Goal: Transaction & Acquisition: Purchase product/service

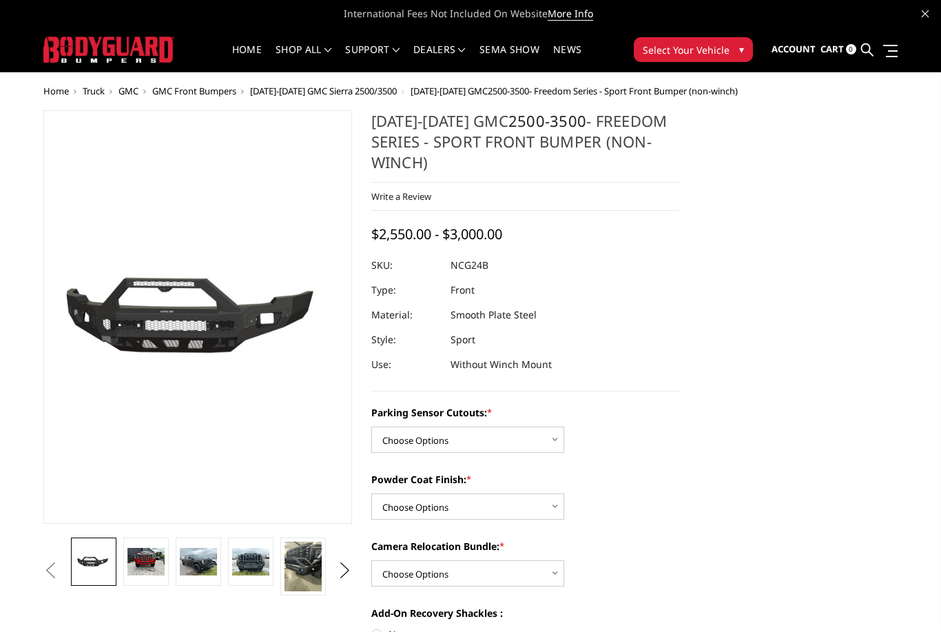
click at [144, 558] on img at bounding box center [145, 562] width 37 height 28
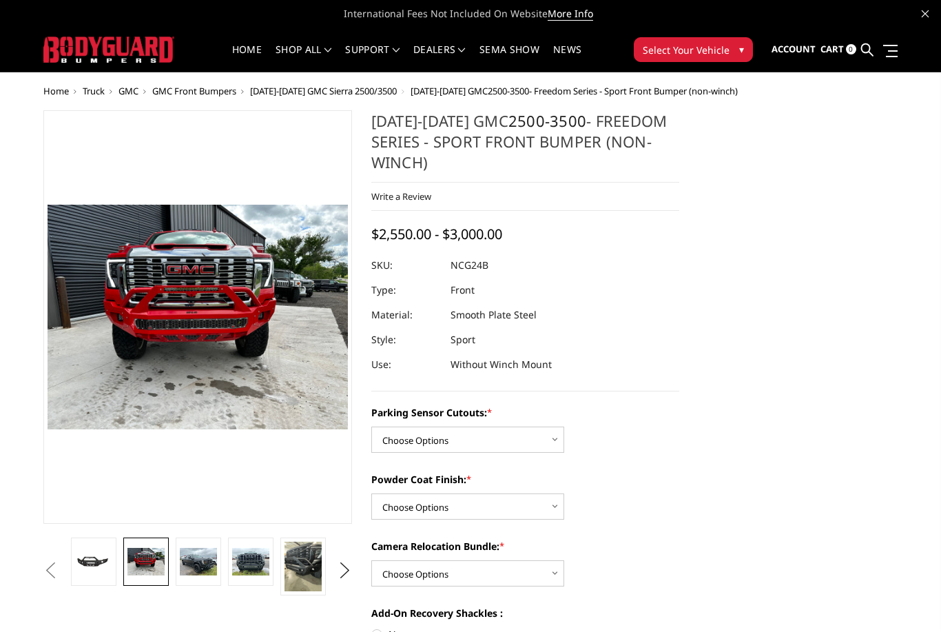
click at [61, 566] on button "Previous" at bounding box center [50, 570] width 21 height 21
click at [61, 570] on button "Previous" at bounding box center [50, 570] width 21 height 21
click at [61, 572] on button "Previous" at bounding box center [50, 570] width 21 height 21
click at [61, 562] on button "Previous" at bounding box center [50, 570] width 21 height 21
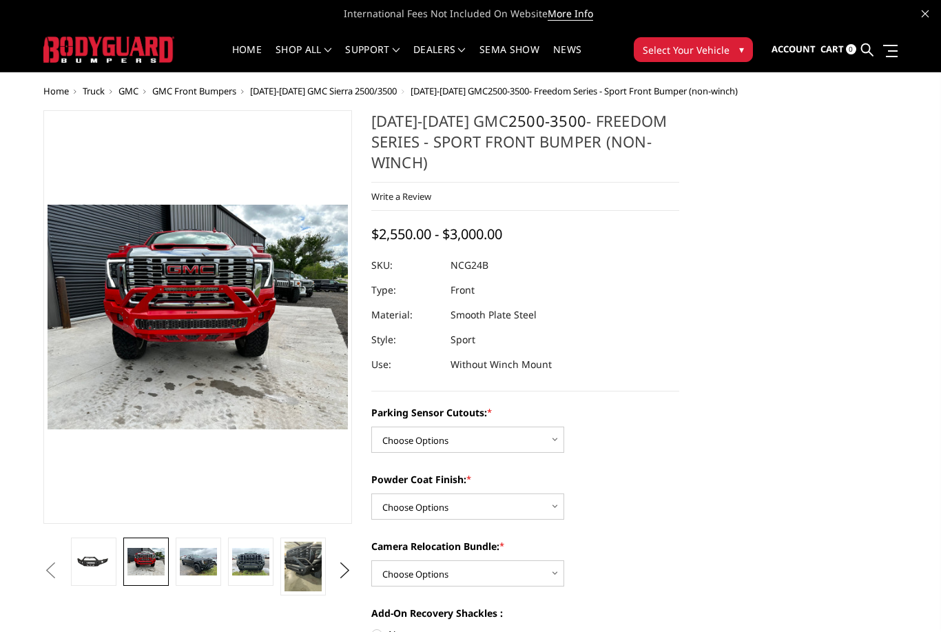
click at [61, 563] on button "Previous" at bounding box center [50, 570] width 21 height 21
click at [94, 556] on img at bounding box center [93, 561] width 37 height 17
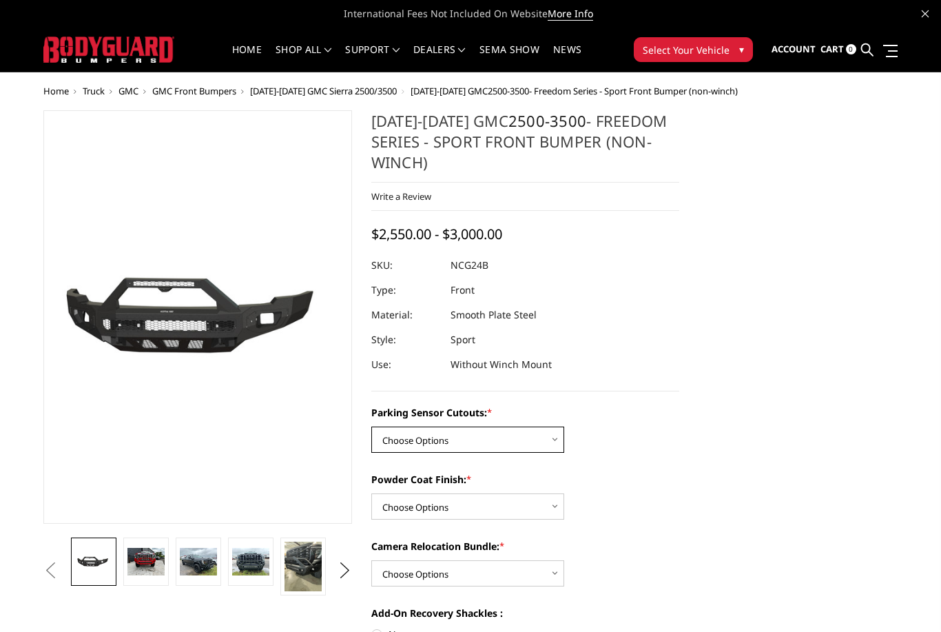
click at [514, 438] on select "Choose Options No - Without Parking Sensor Cutouts Yes - With Parking Sensor Cu…" at bounding box center [467, 440] width 193 height 26
select select "2854"
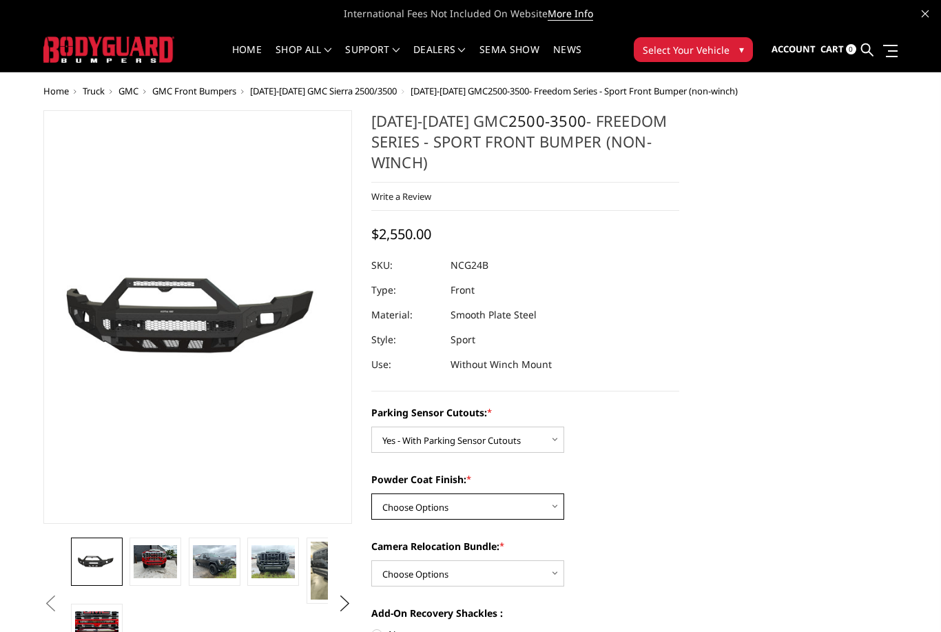
click at [504, 505] on select "Choose Options Bare Metal Texture Black Powder Coat" at bounding box center [467, 506] width 193 height 26
select select "2855"
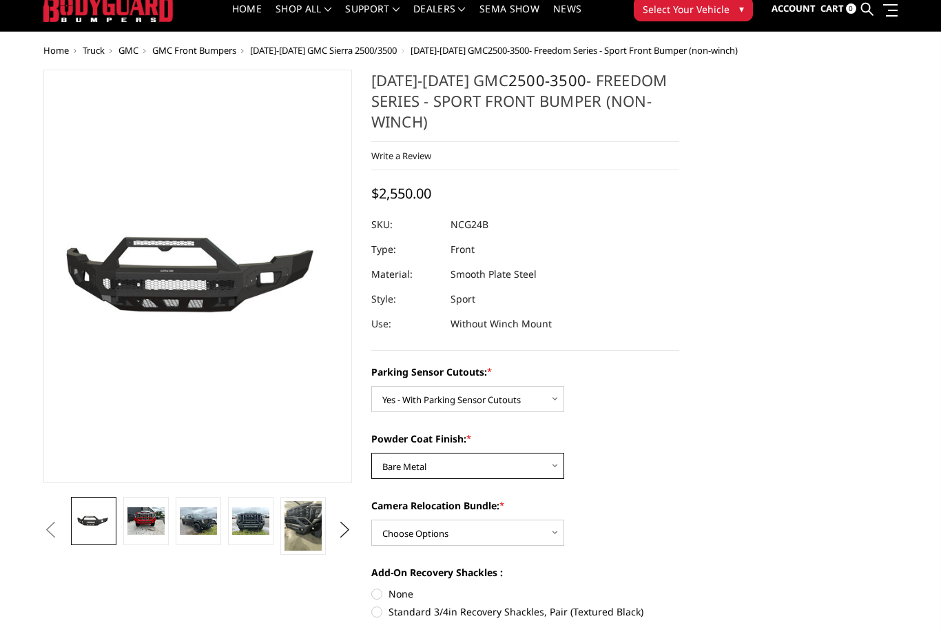
scroll to position [41, 0]
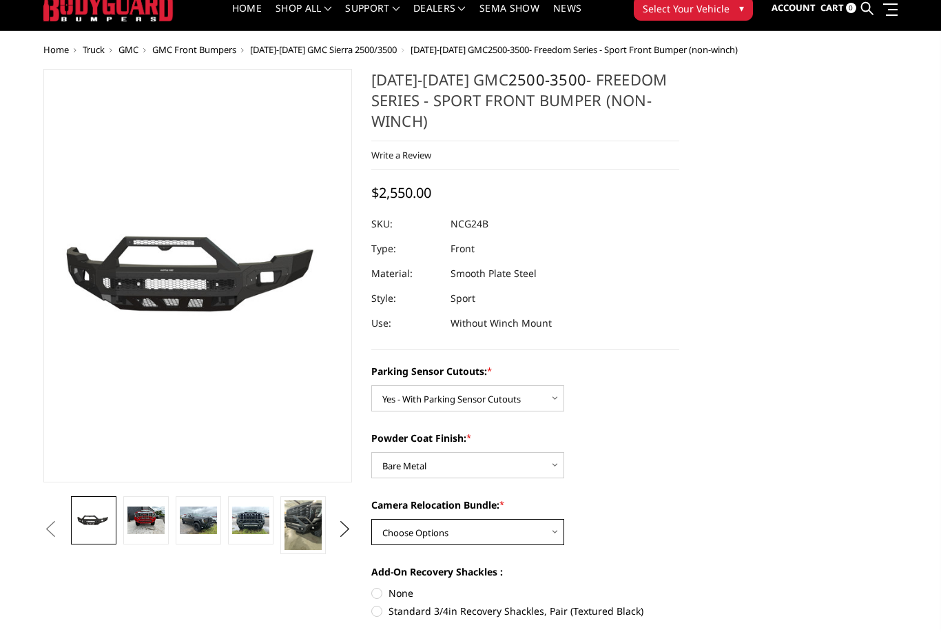
click at [505, 535] on select "Choose Options WITH Camera Relocation Bundle WITHOUT Camera Relocation Bundle" at bounding box center [467, 532] width 193 height 26
select select "2857"
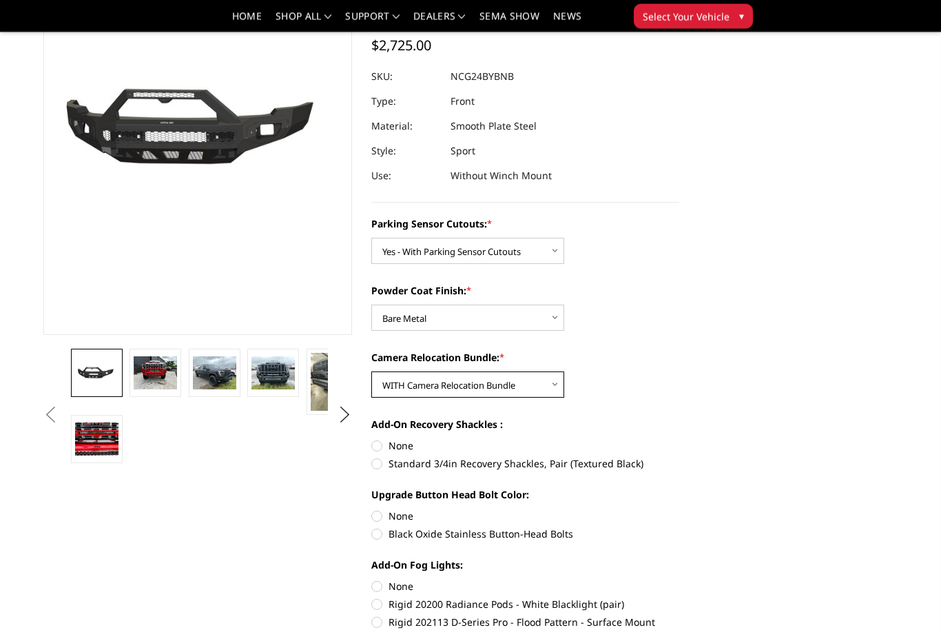
scroll to position [148, 0]
click at [152, 374] on img at bounding box center [155, 372] width 43 height 32
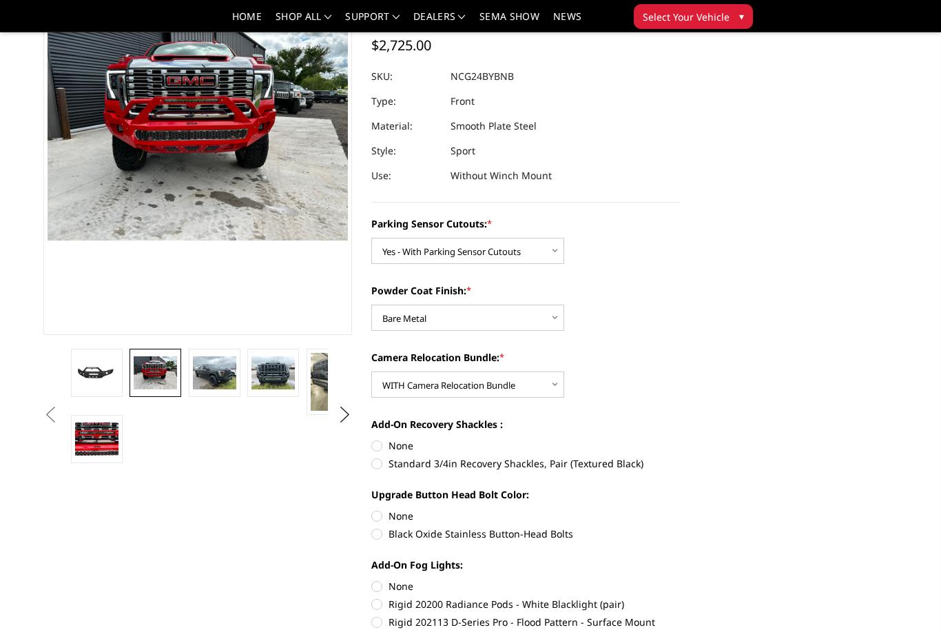
click at [291, 379] on img at bounding box center [273, 372] width 43 height 32
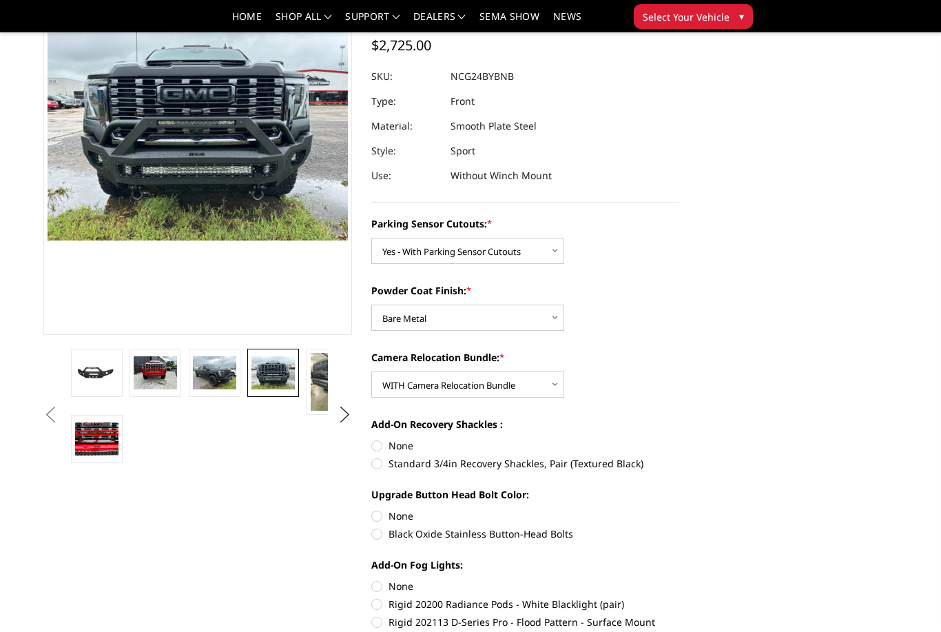
click at [382, 449] on label "None" at bounding box center [525, 445] width 309 height 14
click at [372, 439] on input "None" at bounding box center [371, 438] width 1 height 1
radio input "true"
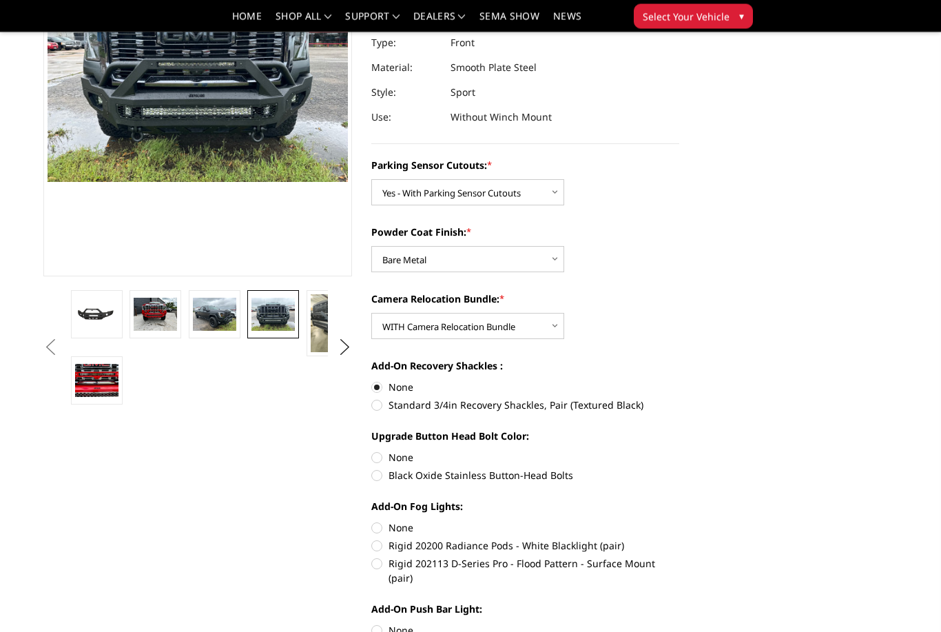
scroll to position [207, 0]
click at [382, 459] on label "None" at bounding box center [525, 457] width 309 height 14
click at [372, 451] on input "None" at bounding box center [371, 450] width 1 height 1
radio input "true"
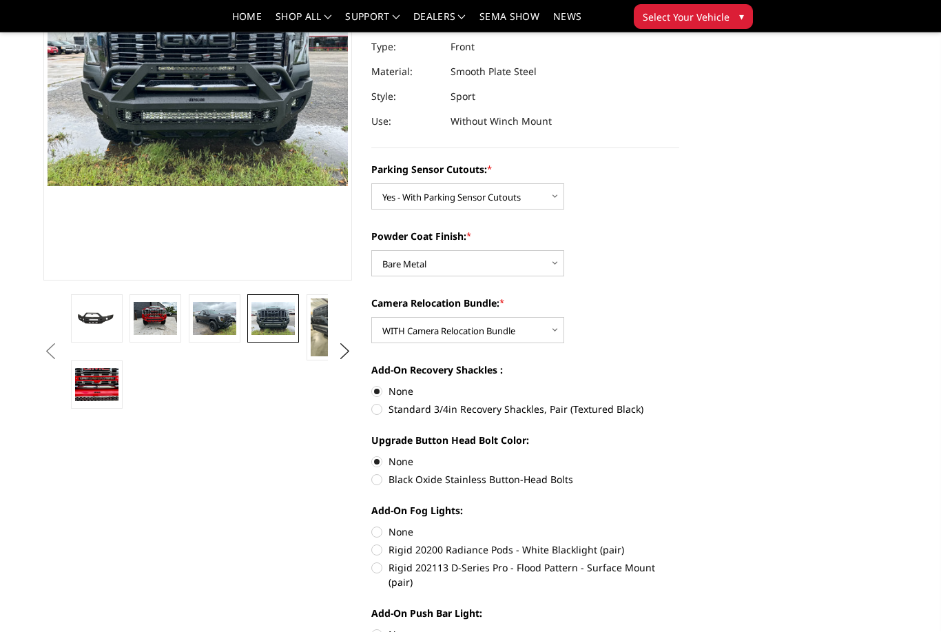
scroll to position [201, 0]
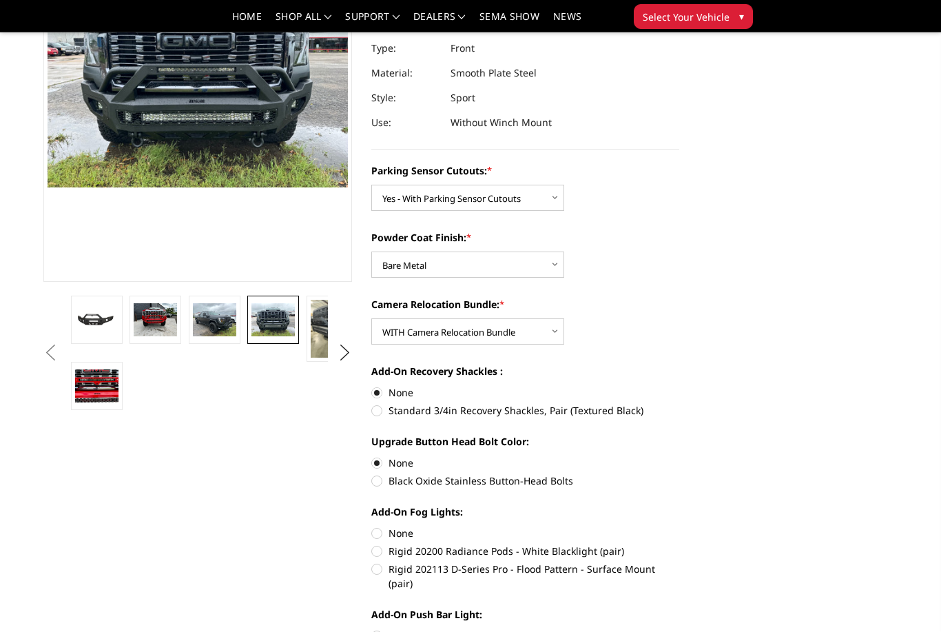
click at [382, 553] on label "Rigid 20200 Radiance Pods - White Blacklight (pair)" at bounding box center [525, 551] width 309 height 14
click at [679, 526] on input "Rigid 20200 Radiance Pods - White Blacklight (pair)" at bounding box center [679, 526] width 1 height 1
radio input "true"
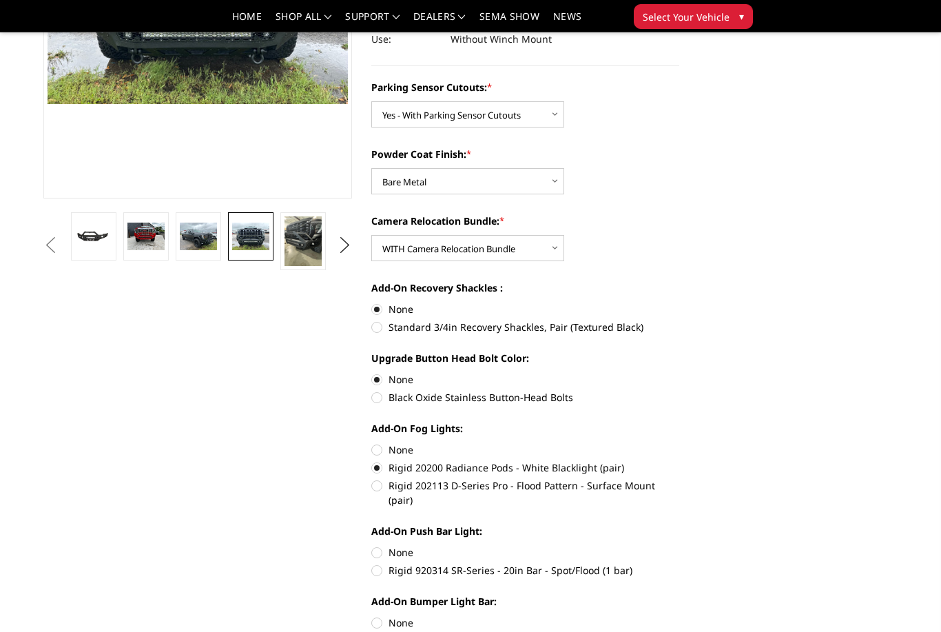
scroll to position [286, 0]
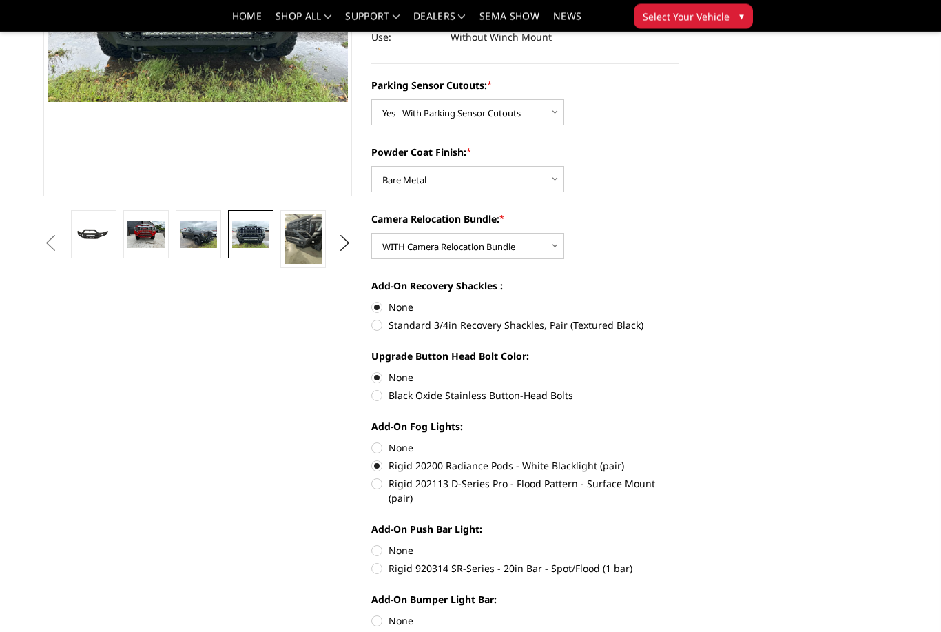
click at [382, 544] on label "None" at bounding box center [525, 551] width 309 height 14
click at [372, 544] on input "None" at bounding box center [371, 544] width 1 height 1
radio input "true"
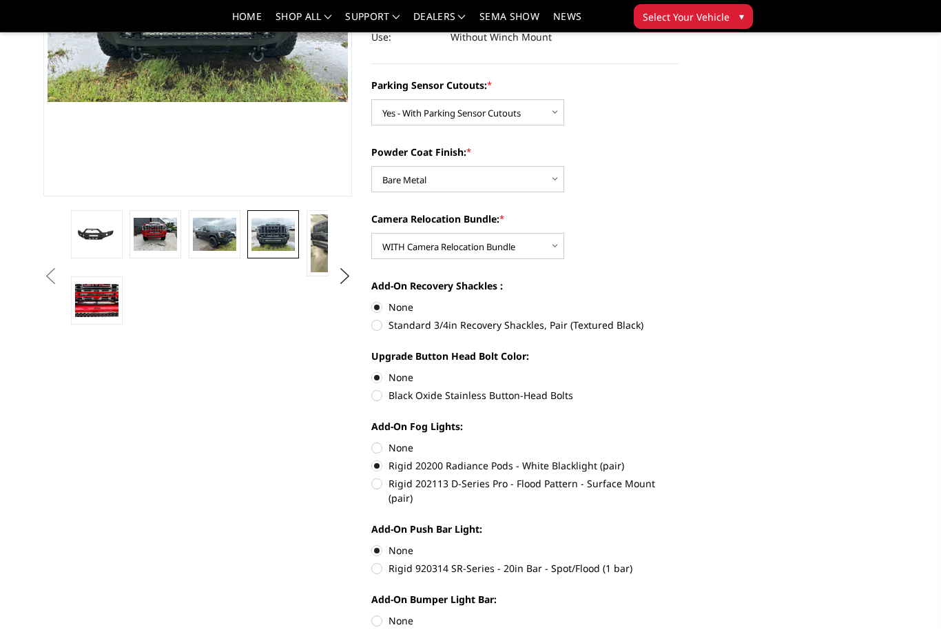
click at [388, 631] on label "Rigid 130313 E-Series - 30in Bar - Spot/Flood Combo Pattern" at bounding box center [525, 638] width 309 height 14
click at [679, 614] on input "Rigid 130313 E-Series - 30in Bar - Spot/Flood Combo Pattern" at bounding box center [679, 613] width 1 height 1
radio input "true"
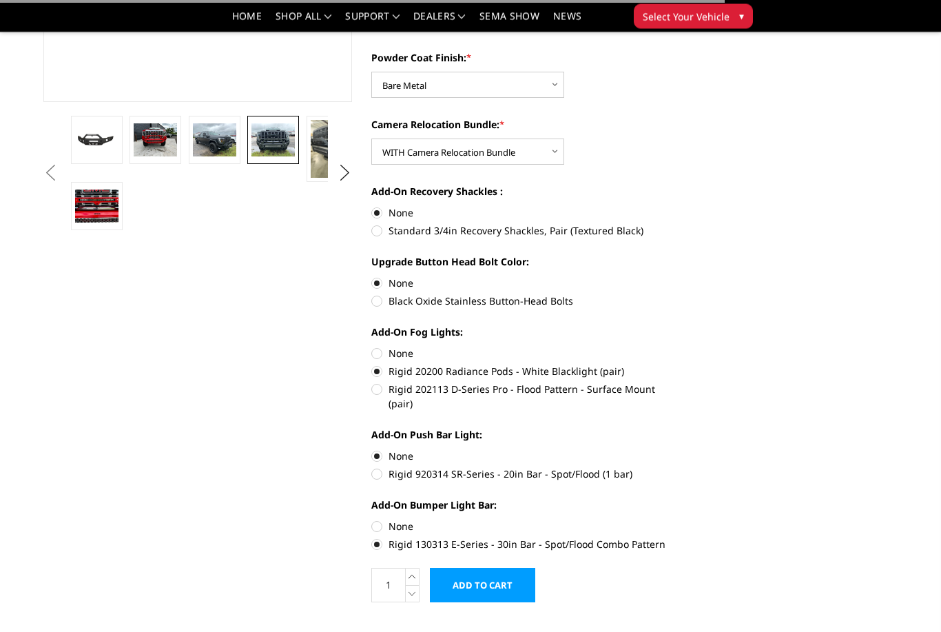
scroll to position [382, 0]
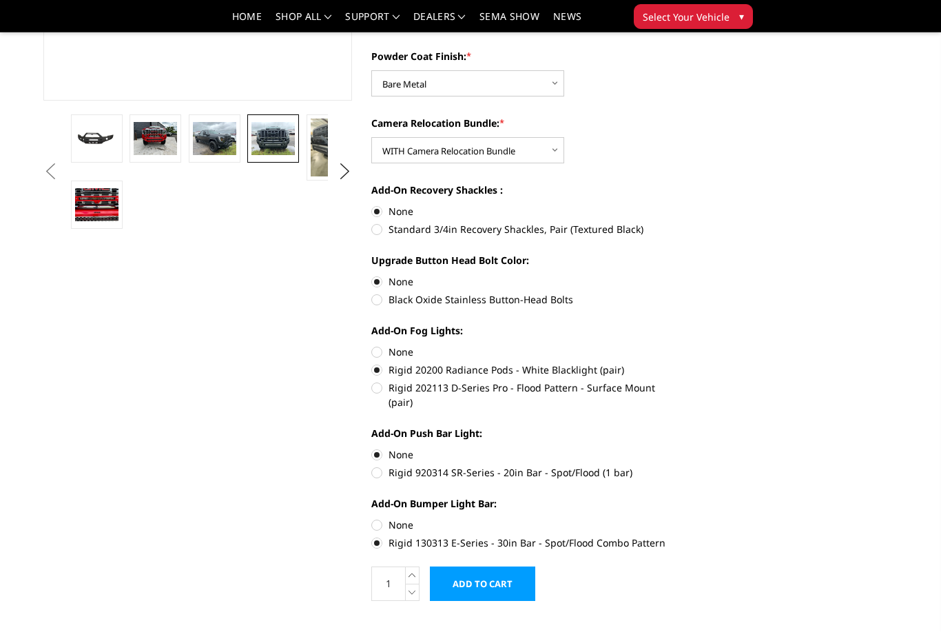
click at [483, 579] on input "Add to Cart" at bounding box center [482, 583] width 105 height 34
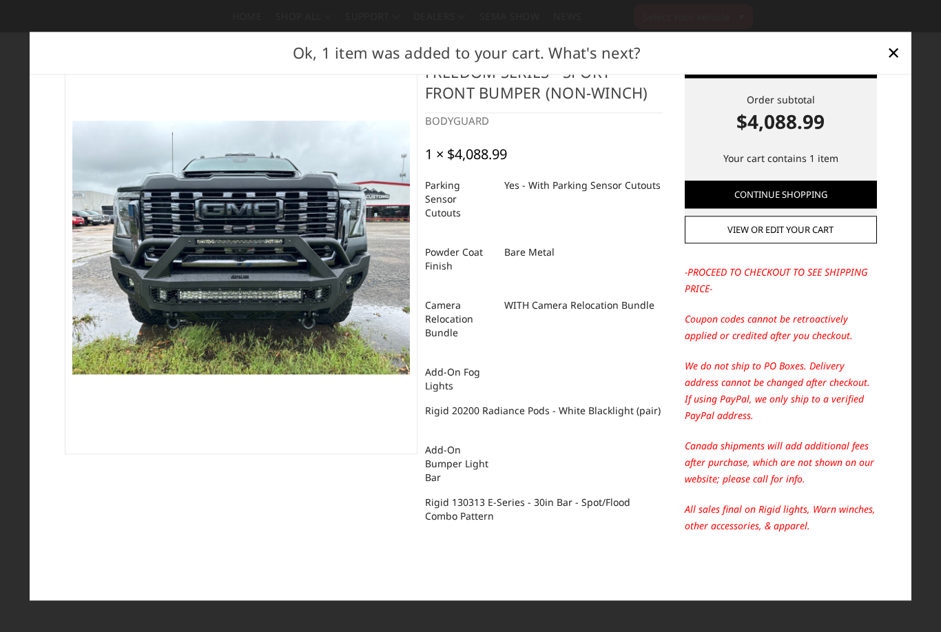
scroll to position [55, 0]
click at [307, 327] on img at bounding box center [241, 247] width 338 height 253
click at [888, 66] on span "×" at bounding box center [894, 53] width 12 height 30
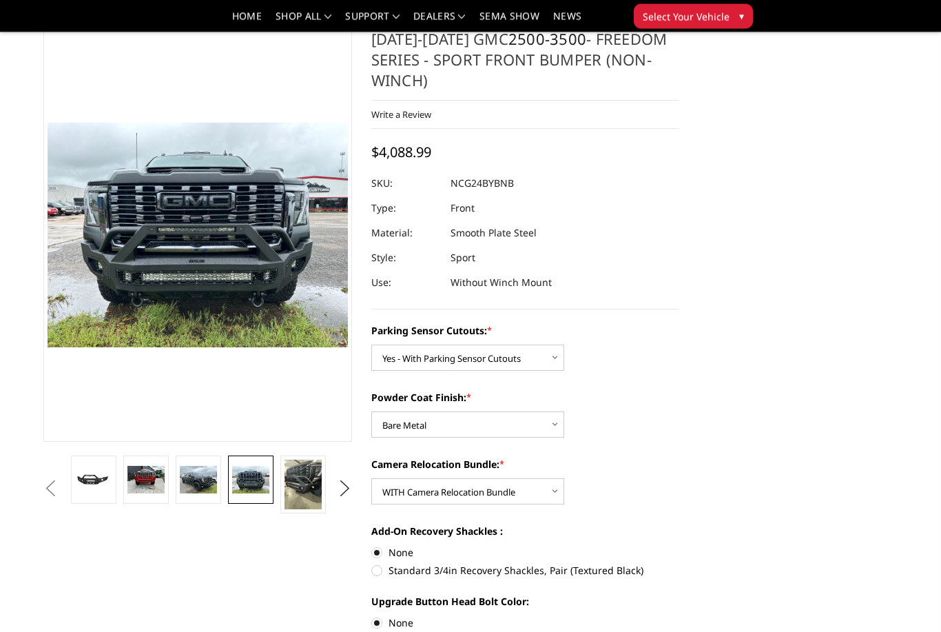
scroll to position [0, 0]
